Goal: Check status: Check status

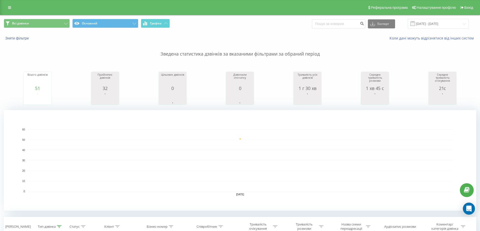
click at [75, 90] on div "Всього дзвінків 51 дата загальна кількість дзвінків [DATE] [PHONE_NUMBER][DATE]…" at bounding box center [240, 83] width 472 height 43
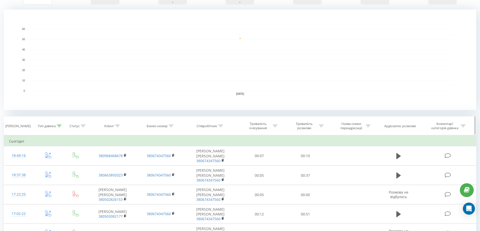
click at [57, 126] on icon at bounding box center [59, 126] width 5 height 3
click at [39, 170] on button "Скасувати" at bounding box center [36, 173] width 21 height 6
